Goal: Transaction & Acquisition: Purchase product/service

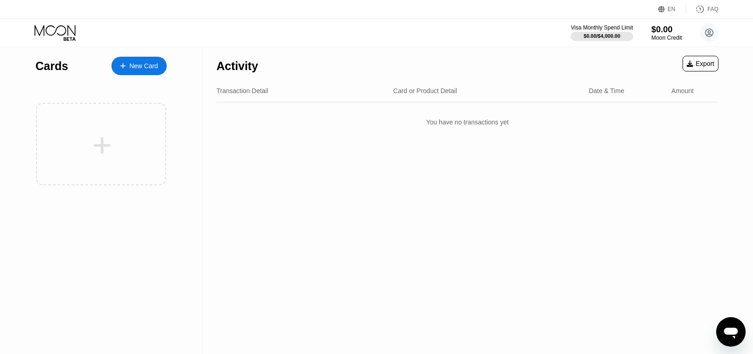
click at [661, 31] on div "$0.00" at bounding box center [667, 29] width 31 height 10
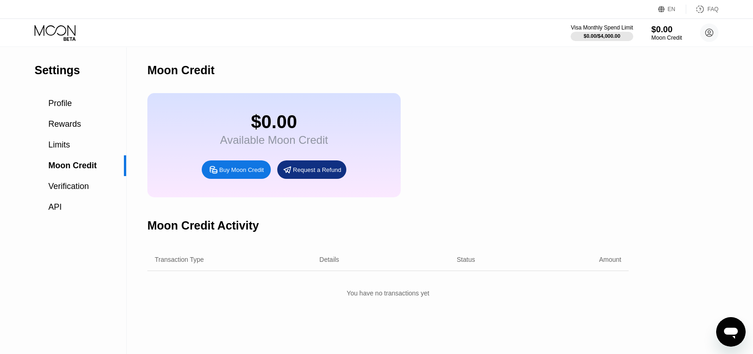
drag, startPoint x: 661, startPoint y: 31, endPoint x: 648, endPoint y: 109, distance: 79.4
click at [648, 109] on div "EN Language Select an item Save FAQ Visa Monthly Spend Limit $0.00 / $4,000.00 …" at bounding box center [376, 177] width 753 height 354
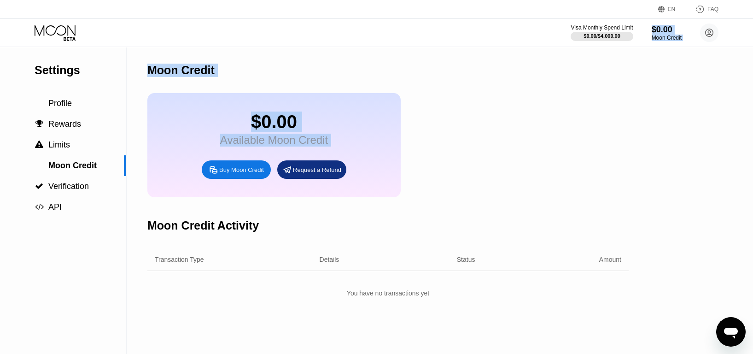
click at [222, 301] on div "You have no transactions yet" at bounding box center [388, 293] width 482 height 17
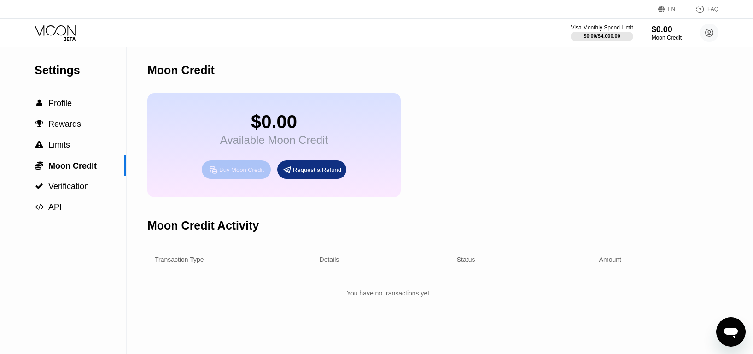
click at [233, 174] on div "Buy Moon Credit" at bounding box center [241, 170] width 45 height 8
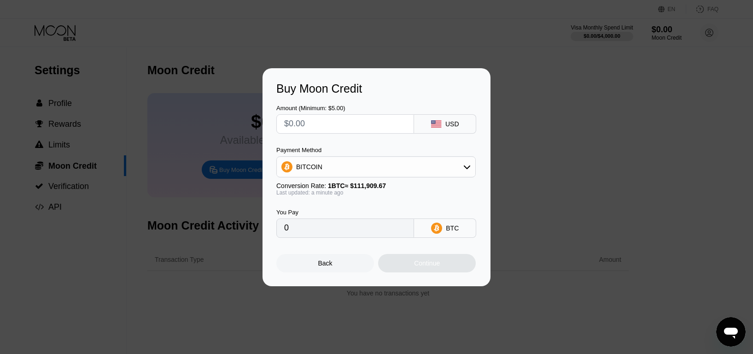
click at [317, 125] on input "text" at bounding box center [345, 124] width 122 height 18
type input "$1"
type input "0.00000894"
type input "$18"
type input "0.00016085"
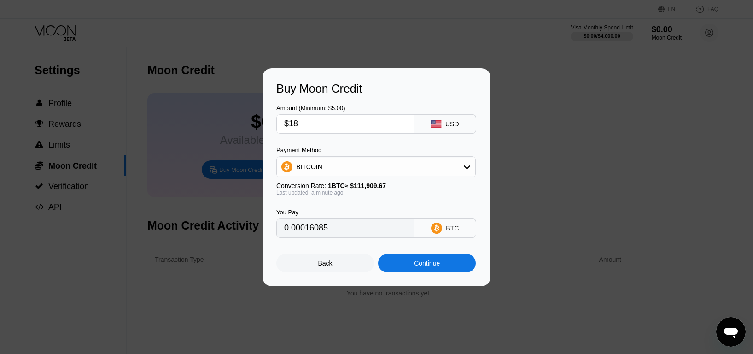
type input "$18"
click at [330, 232] on input "0.00016085" at bounding box center [345, 228] width 122 height 18
drag, startPoint x: 84, startPoint y: 185, endPoint x: 235, endPoint y: 284, distance: 181.1
click at [84, 185] on div "Buy Moon Credit Amount (Minimum: $5.00) $18 USD Payment Method BITCOIN Conversi…" at bounding box center [376, 177] width 753 height 218
click at [423, 267] on div "Continue" at bounding box center [427, 262] width 26 height 7
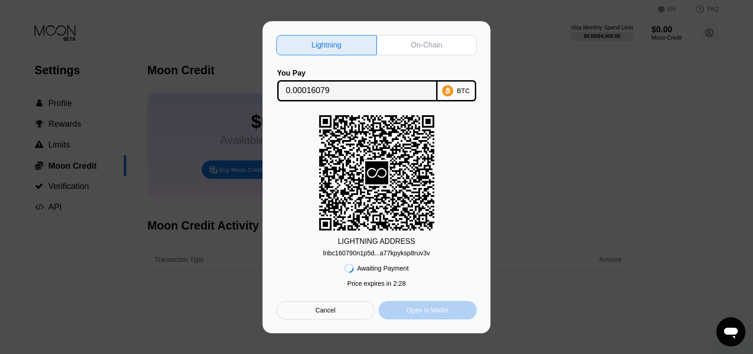
click at [410, 314] on div "Open in Wallet" at bounding box center [428, 310] width 42 height 8
click at [420, 44] on div "On-Chain" at bounding box center [426, 45] width 31 height 9
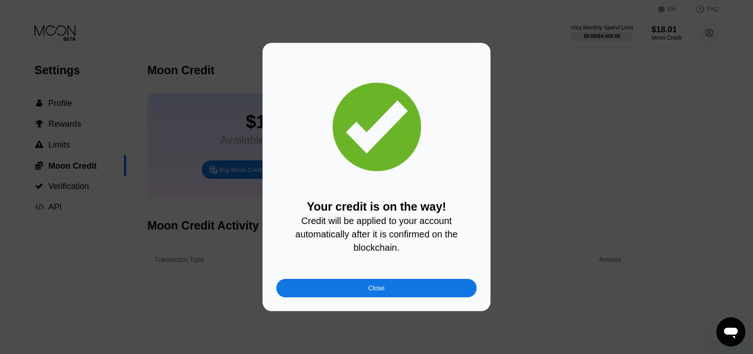
click at [374, 292] on div "Close" at bounding box center [377, 287] width 17 height 7
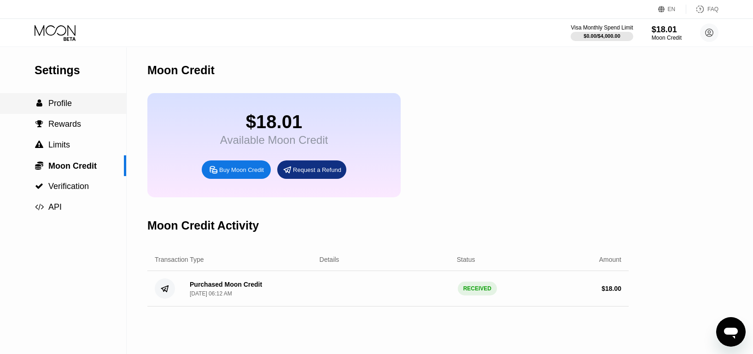
click at [60, 105] on span "Profile" at bounding box center [60, 103] width 24 height 9
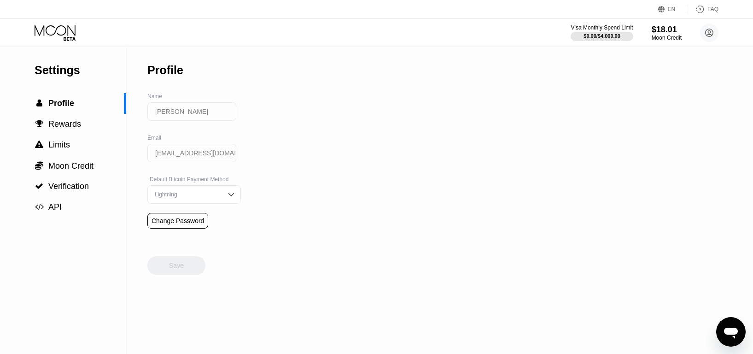
click at [188, 115] on input "Paul Acker" at bounding box center [191, 111] width 89 height 18
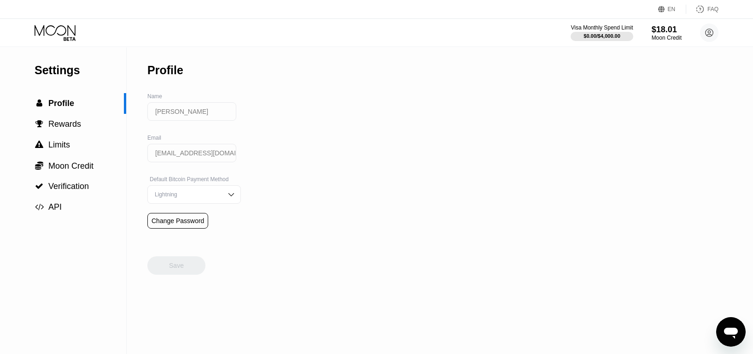
click at [188, 118] on input "Paul Acker" at bounding box center [191, 111] width 89 height 18
click at [200, 120] on input "Paul Acker" at bounding box center [191, 111] width 89 height 18
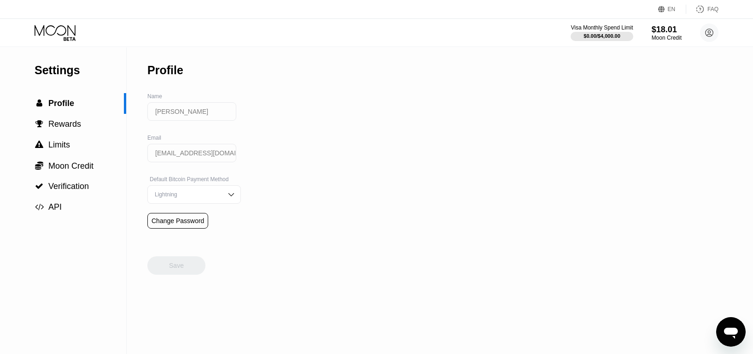
click at [710, 30] on icon at bounding box center [709, 32] width 5 height 5
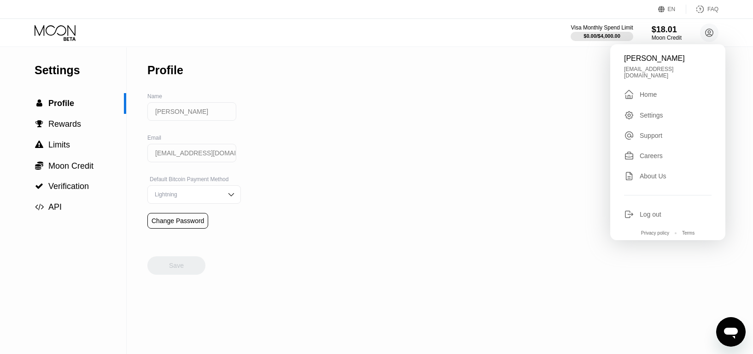
click at [646, 211] on div "Log out" at bounding box center [651, 214] width 22 height 7
click at [648, 211] on div "Log out" at bounding box center [651, 214] width 22 height 7
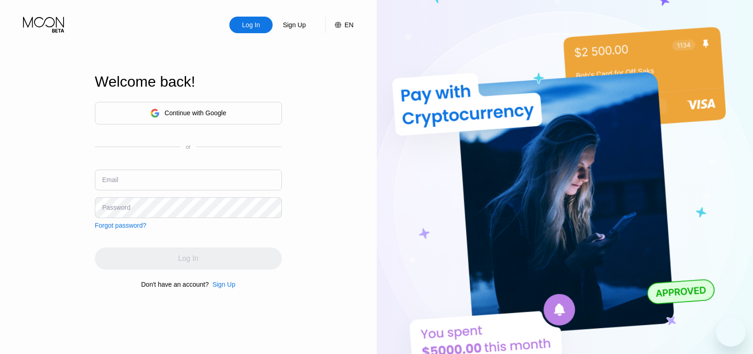
click at [171, 113] on div "Continue with Google" at bounding box center [196, 112] width 62 height 7
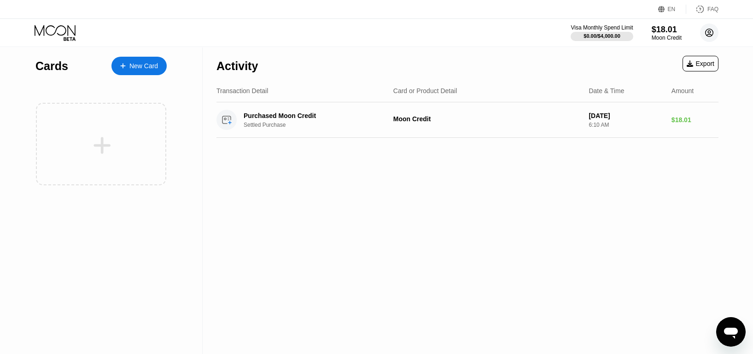
click at [708, 35] on circle at bounding box center [709, 33] width 18 height 18
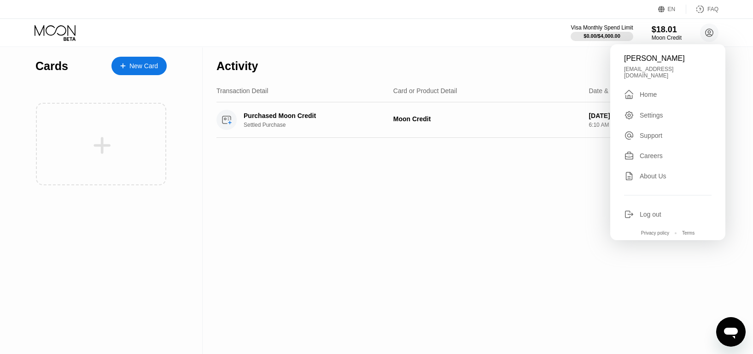
click at [645, 112] on div "Settings" at bounding box center [652, 115] width 24 height 7
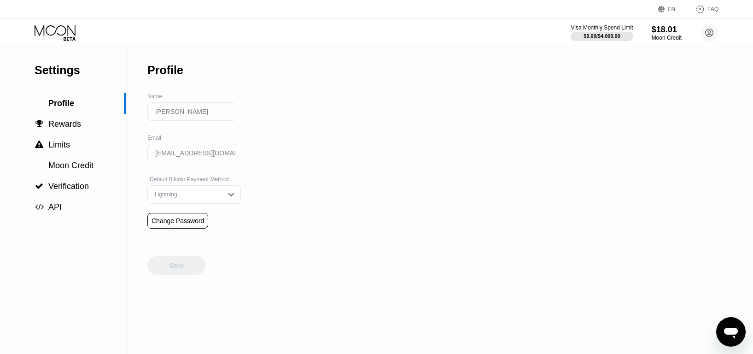
click at [184, 114] on input "Paul Acker" at bounding box center [191, 111] width 89 height 18
click at [184, 114] on input "[PERSON_NAME]" at bounding box center [191, 111] width 89 height 18
click at [184, 114] on input "Paul Acker" at bounding box center [191, 111] width 89 height 18
drag, startPoint x: 206, startPoint y: 41, endPoint x: 174, endPoint y: 113, distance: 79.6
click at [174, 113] on input "Paul Acker" at bounding box center [191, 111] width 89 height 18
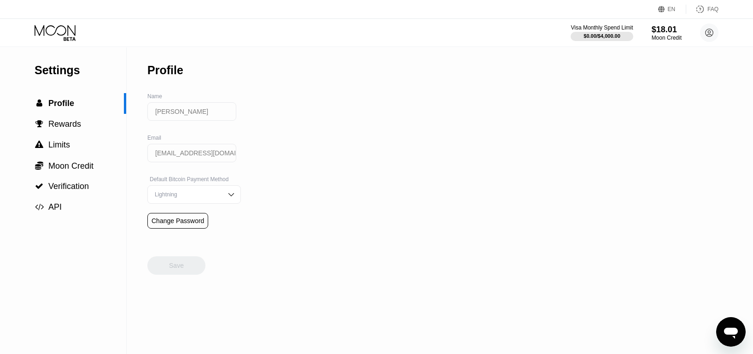
click at [195, 110] on input "[PERSON_NAME]" at bounding box center [191, 111] width 89 height 18
click at [709, 35] on icon at bounding box center [709, 32] width 5 height 5
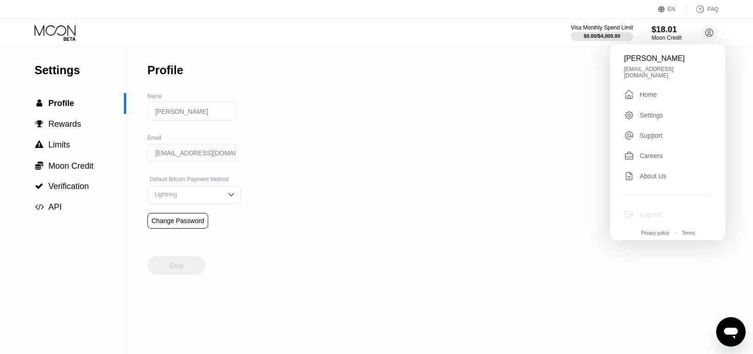
click at [644, 211] on div "Log out" at bounding box center [651, 214] width 22 height 7
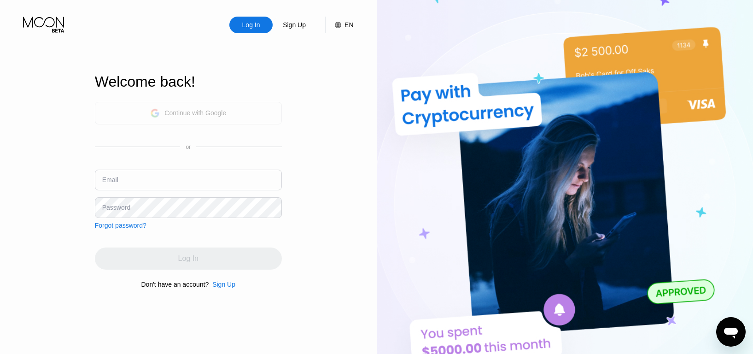
click at [176, 114] on div "Continue with Google" at bounding box center [196, 112] width 62 height 7
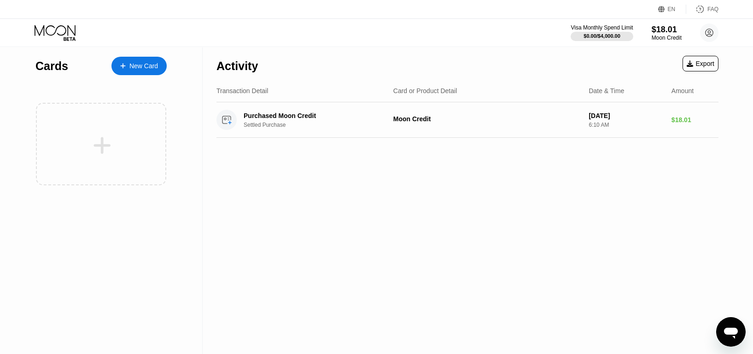
click at [708, 31] on icon at bounding box center [709, 32] width 5 height 5
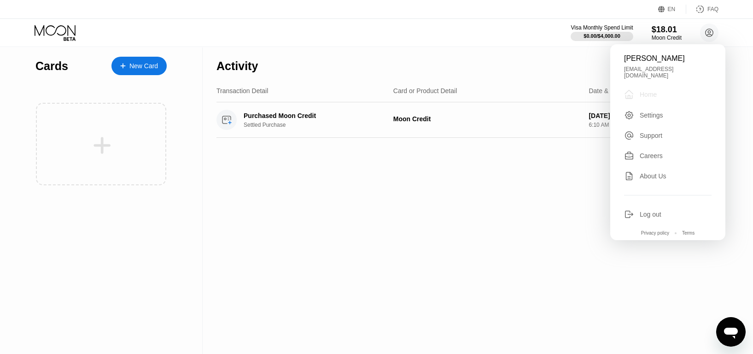
click at [643, 91] on div "Home" at bounding box center [648, 94] width 17 height 7
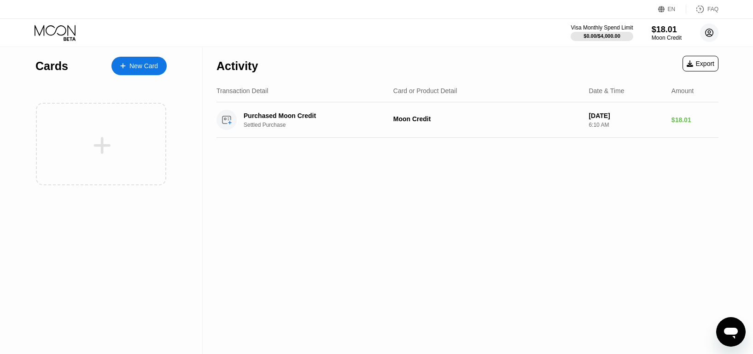
click at [710, 32] on circle at bounding box center [709, 33] width 18 height 18
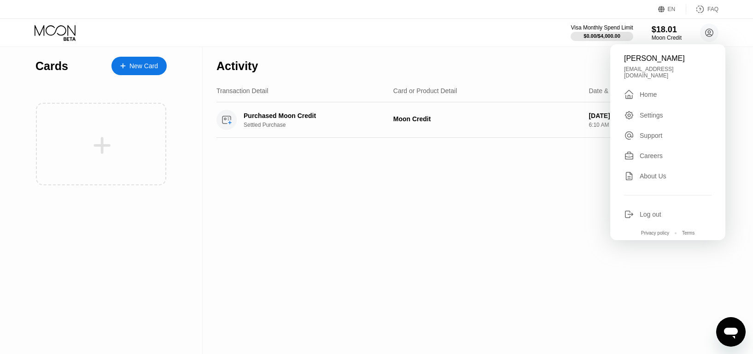
click at [644, 112] on div "Settings" at bounding box center [652, 115] width 24 height 7
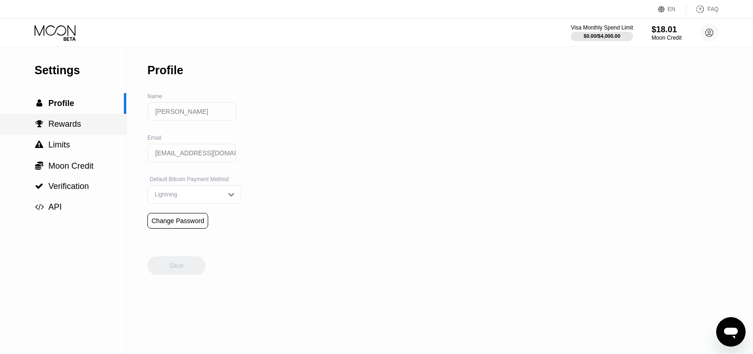
click at [74, 128] on span "Rewards" at bounding box center [64, 123] width 33 height 9
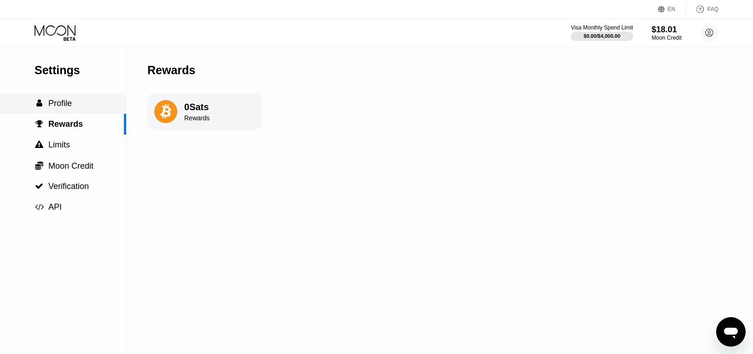
click at [57, 104] on span "Profile" at bounding box center [60, 103] width 24 height 9
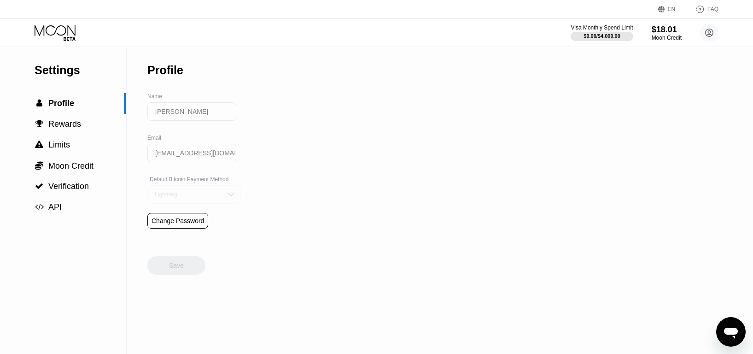
click at [227, 199] on img at bounding box center [231, 194] width 9 height 9
click at [170, 179] on div "On-Chain" at bounding box center [194, 176] width 83 height 6
click at [171, 270] on div "Save" at bounding box center [176, 265] width 15 height 8
click at [184, 110] on input "Paul Acker" at bounding box center [191, 111] width 89 height 18
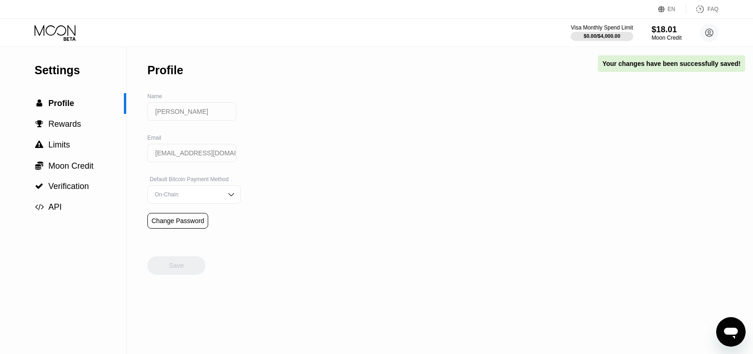
click at [184, 110] on input "Paul Acker" at bounding box center [191, 111] width 89 height 18
click at [192, 114] on input "Paul Acker" at bounding box center [191, 111] width 89 height 18
click at [710, 33] on icon at bounding box center [709, 32] width 5 height 5
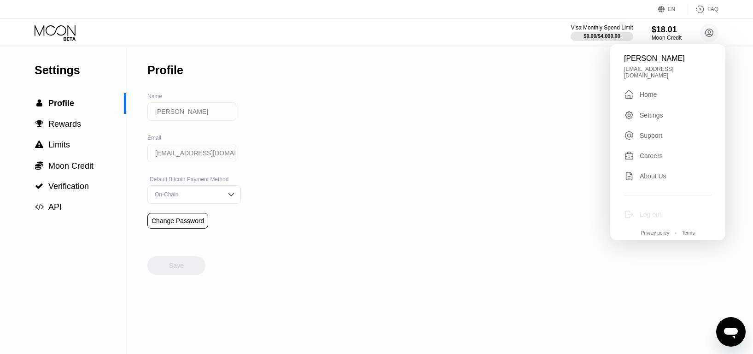
click at [643, 212] on div "Log out" at bounding box center [651, 214] width 22 height 7
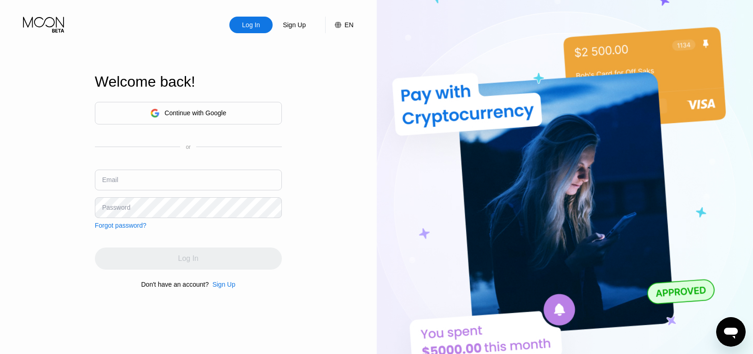
click at [153, 185] on input "text" at bounding box center [188, 180] width 187 height 21
type input "[EMAIL_ADDRESS][DOMAIN_NAME]"
click at [144, 183] on input "[EMAIL_ADDRESS][DOMAIN_NAME]" at bounding box center [188, 180] width 187 height 21
click at [141, 180] on input "[EMAIL_ADDRESS][DOMAIN_NAME]" at bounding box center [188, 180] width 187 height 21
click at [105, 208] on div "Password" at bounding box center [116, 207] width 28 height 7
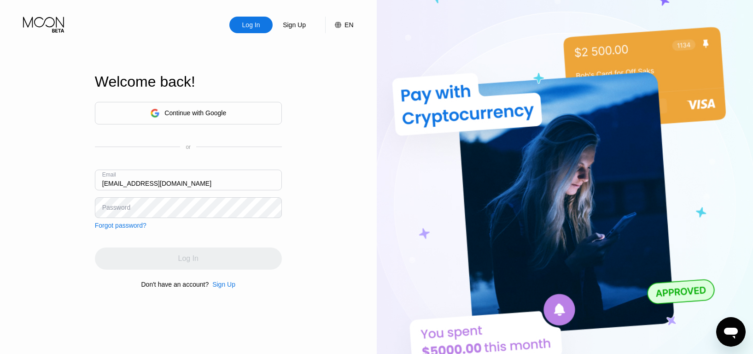
click at [105, 208] on div "Password" at bounding box center [116, 207] width 28 height 7
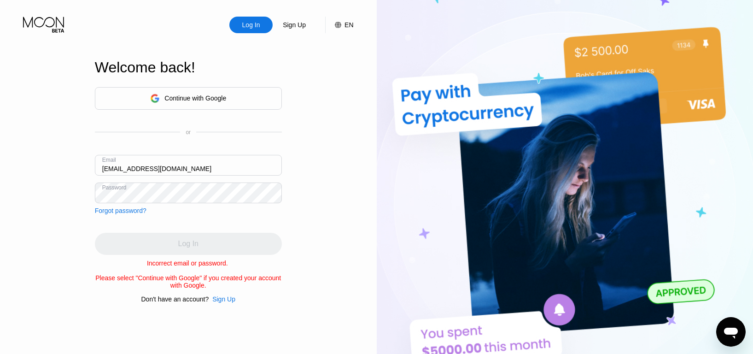
click at [174, 94] on div "Continue with Google" at bounding box center [196, 97] width 62 height 7
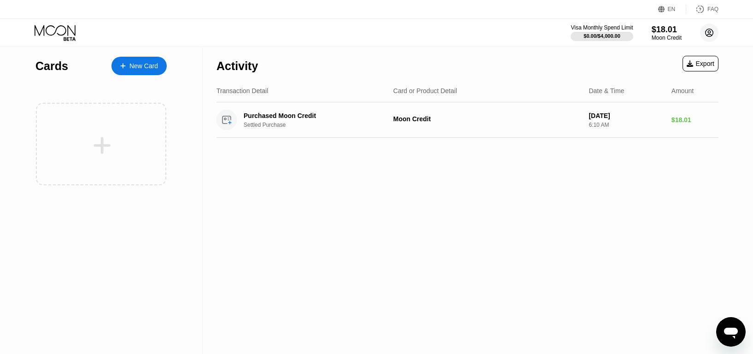
click at [708, 33] on icon at bounding box center [709, 32] width 5 height 5
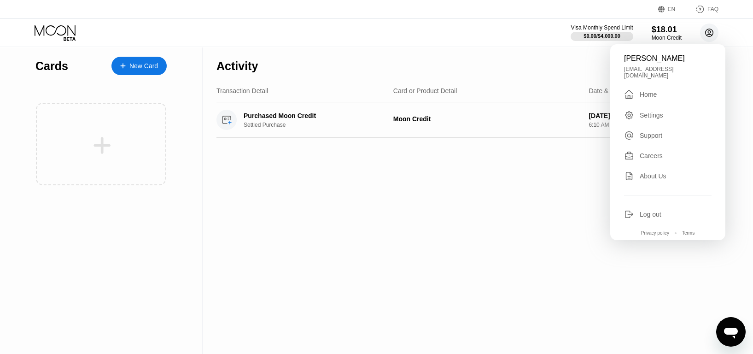
click at [226, 243] on div "Activity Export Transaction Detail Card or Product Detail Date & Time Amount Pu…" at bounding box center [468, 200] width 530 height 306
click at [134, 69] on div "New Card" at bounding box center [143, 66] width 29 height 8
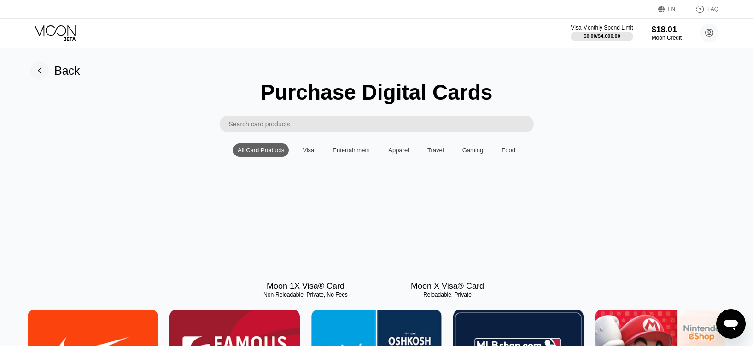
click at [309, 153] on div "Visa" at bounding box center [309, 150] width 12 height 7
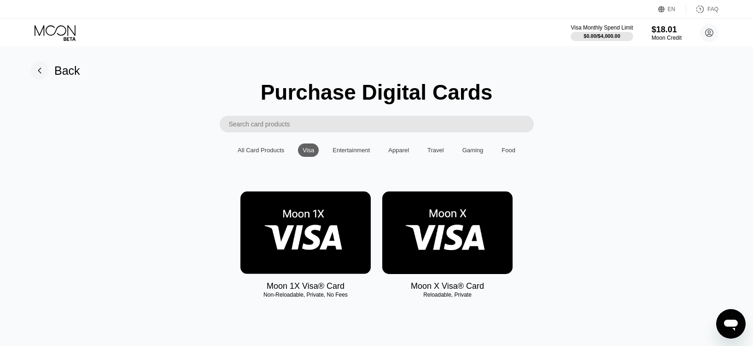
click at [443, 257] on img at bounding box center [447, 232] width 130 height 82
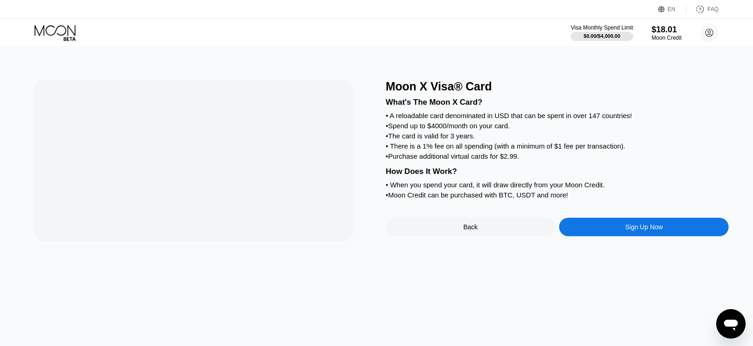
click at [443, 257] on div "Moon X Visa® Card What's The Moon X Card? • A reloadable card denominated in US…" at bounding box center [377, 196] width 762 height 298
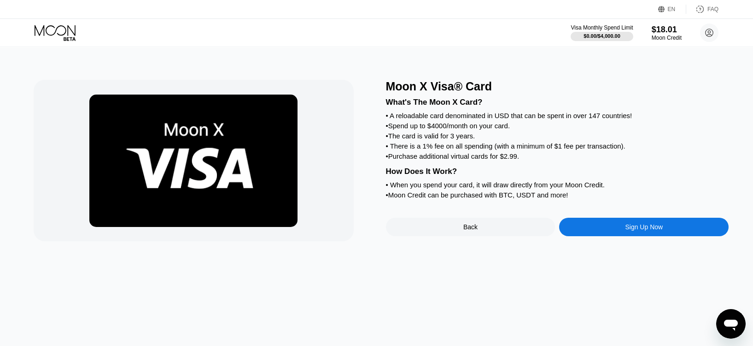
click at [435, 275] on div "Moon X Visa® Card What's The Moon X Card? • A reloadable card denominated in US…" at bounding box center [377, 196] width 762 height 298
click at [636, 230] on div "Sign Up Now" at bounding box center [644, 226] width 38 height 7
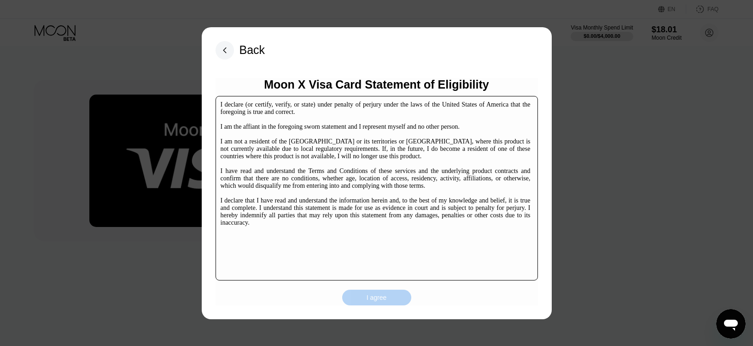
click at [375, 299] on div "I agree" at bounding box center [377, 297] width 20 height 8
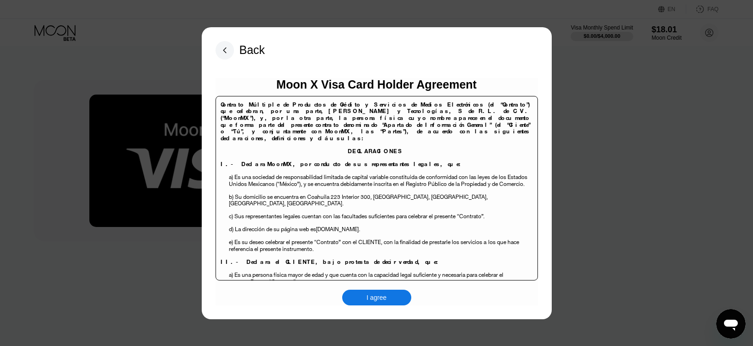
click at [368, 294] on div "I agree" at bounding box center [377, 297] width 20 height 8
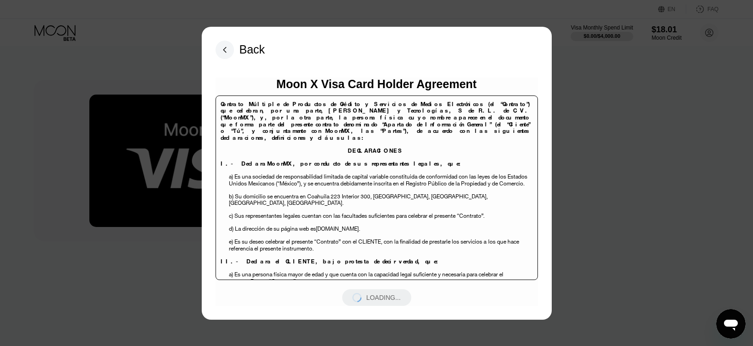
scroll to position [3997, 0]
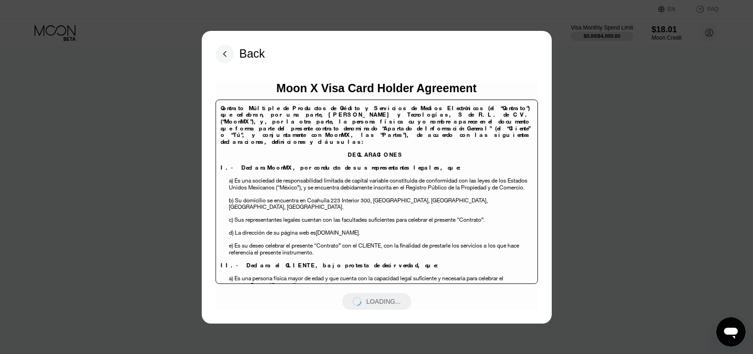
scroll to position [3997, 0]
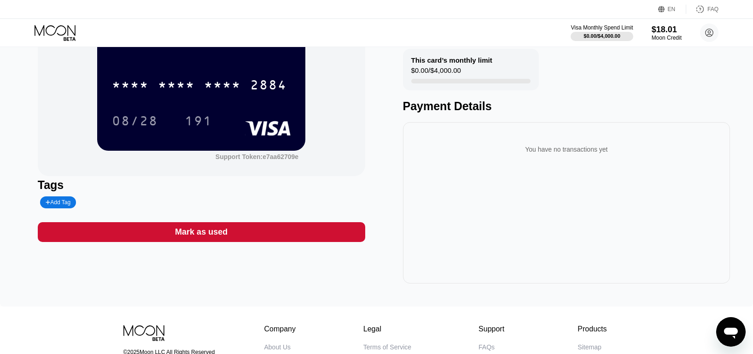
scroll to position [69, 0]
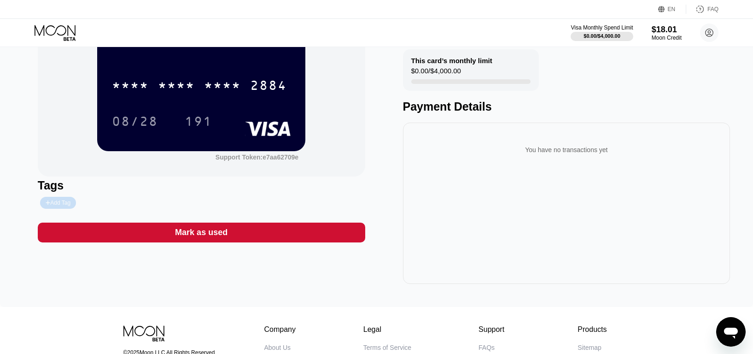
click at [60, 204] on div "Add Tag" at bounding box center [58, 203] width 25 height 6
click at [121, 204] on icon at bounding box center [123, 203] width 5 height 6
click at [130, 204] on icon at bounding box center [133, 203] width 6 height 6
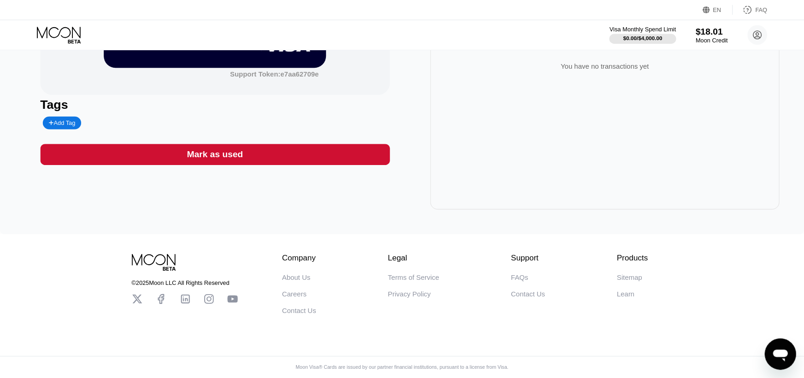
scroll to position [0, 0]
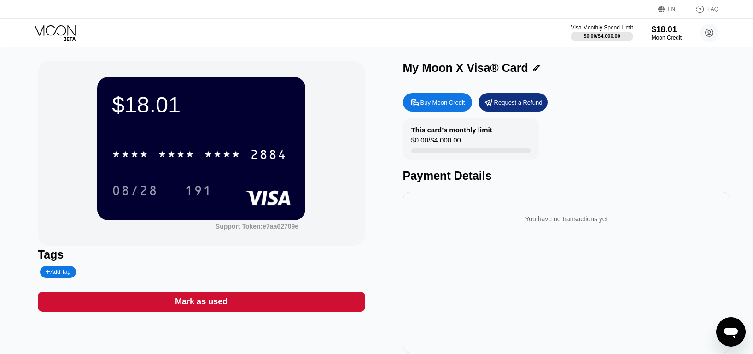
click at [222, 171] on div "* * * * * * * * * * * * 2884 08/28 191" at bounding box center [201, 163] width 179 height 54
click at [188, 141] on div "* * * * * * * * * * * * 2884" at bounding box center [201, 151] width 179 height 31
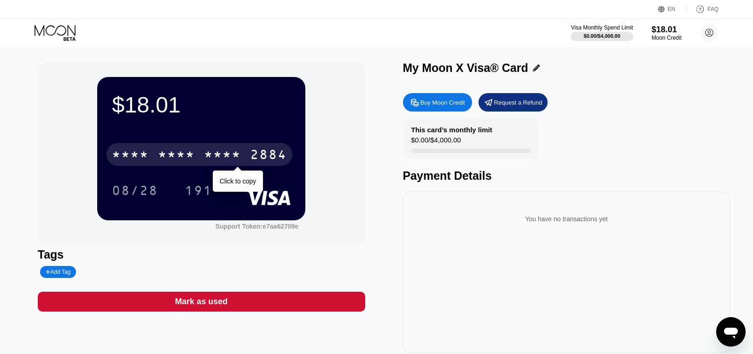
click at [193, 166] on div "* * * * * * * * * * * * 2884" at bounding box center [199, 154] width 186 height 23
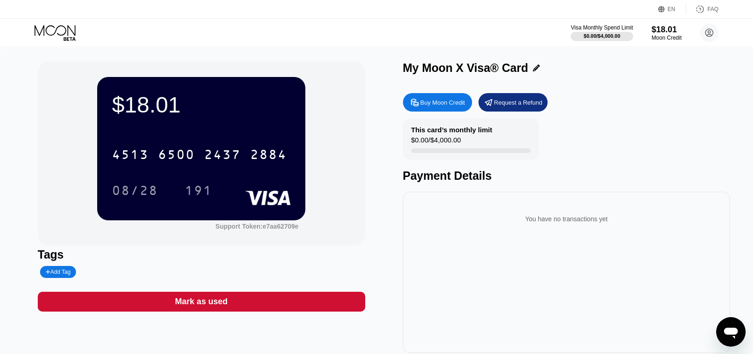
click at [226, 186] on div "191" at bounding box center [205, 190] width 41 height 23
drag, startPoint x: 723, startPoint y: 0, endPoint x: 389, endPoint y: 53, distance: 338.8
click at [389, 53] on div "$18.01 4513 6500 2437 2884 08/28 191 Support Token: e7aa62709e Tags Add Tag Mar…" at bounding box center [376, 211] width 753 height 329
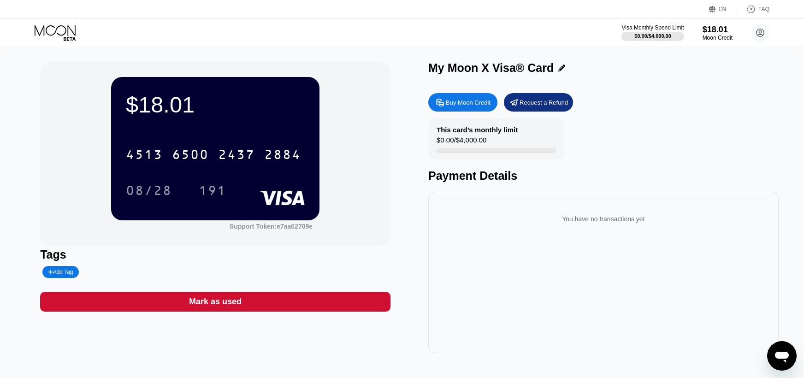
click at [393, 64] on div "$18.01 4513 6500 2437 2884 08/28 191 Support Token: e7aa62709e Tags Add Tag Mar…" at bounding box center [401, 207] width 723 height 292
click at [242, 202] on div "08/28 191" at bounding box center [215, 190] width 179 height 23
click at [245, 249] on div "Tags" at bounding box center [215, 254] width 350 height 13
click at [223, 156] on div "2437" at bounding box center [236, 155] width 37 height 15
